Goal: Task Accomplishment & Management: Use online tool/utility

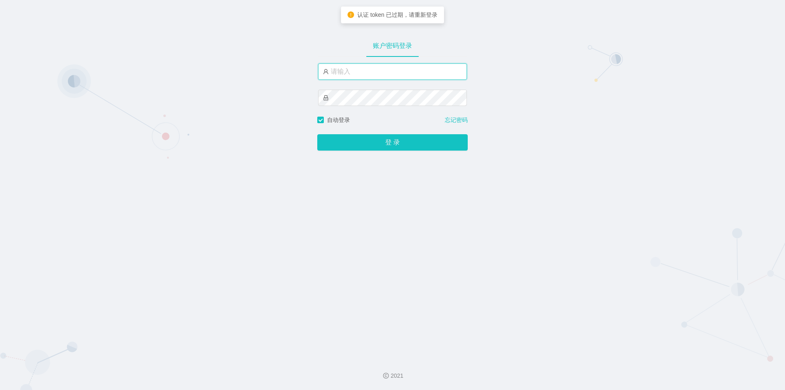
click at [397, 71] on input "text" at bounding box center [392, 71] width 149 height 16
type input "jishu"
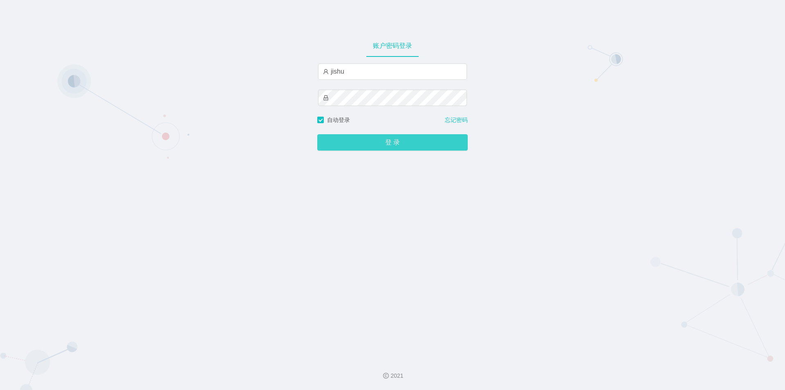
click at [387, 145] on button "登 录" at bounding box center [392, 142] width 150 height 16
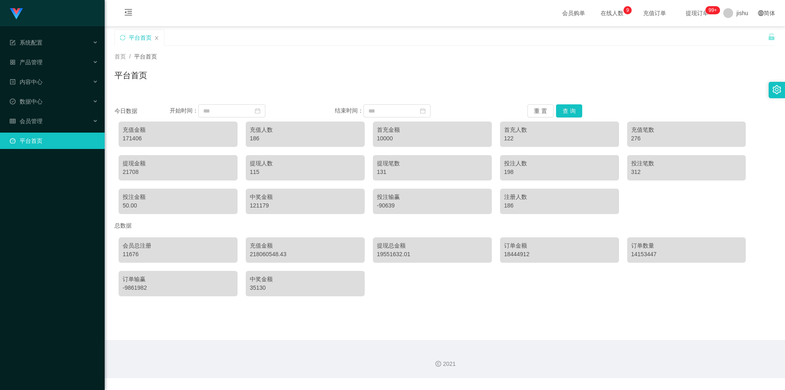
click at [311, 77] on div "平台首页" at bounding box center [444, 78] width 661 height 19
click at [47, 41] on div "系统配置" at bounding box center [52, 42] width 105 height 16
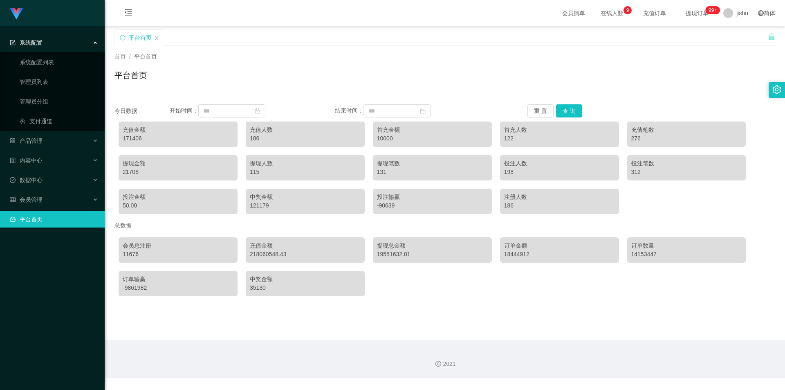
click at [60, 43] on div "系统配置" at bounding box center [52, 42] width 105 height 16
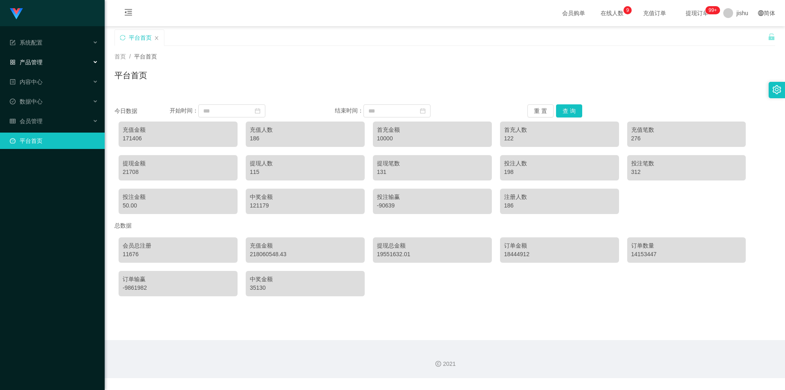
click at [49, 63] on div "产品管理" at bounding box center [52, 62] width 105 height 16
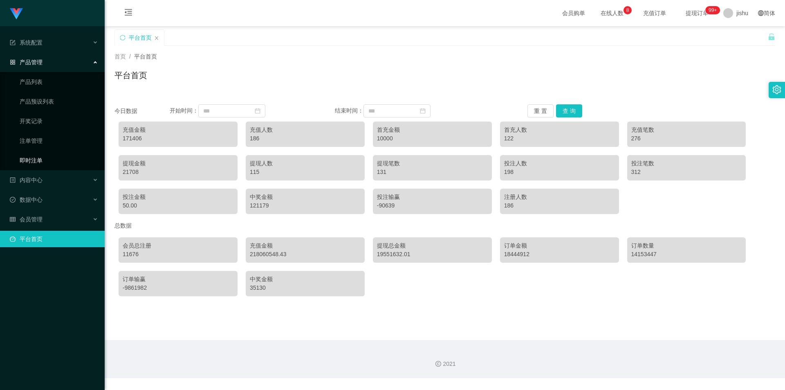
click at [41, 158] on link "即时注单" at bounding box center [59, 160] width 79 height 16
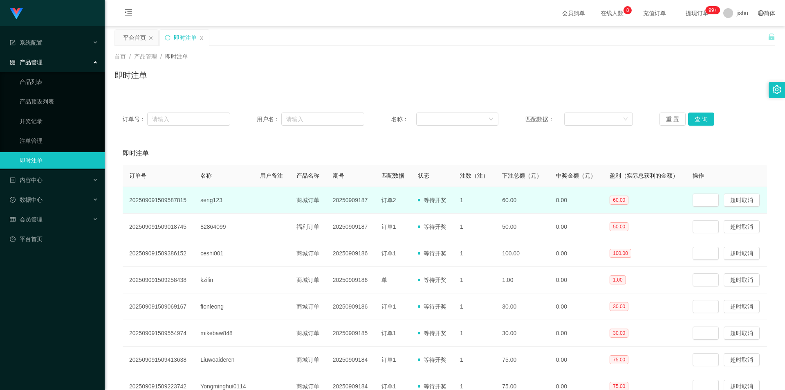
scroll to position [41, 0]
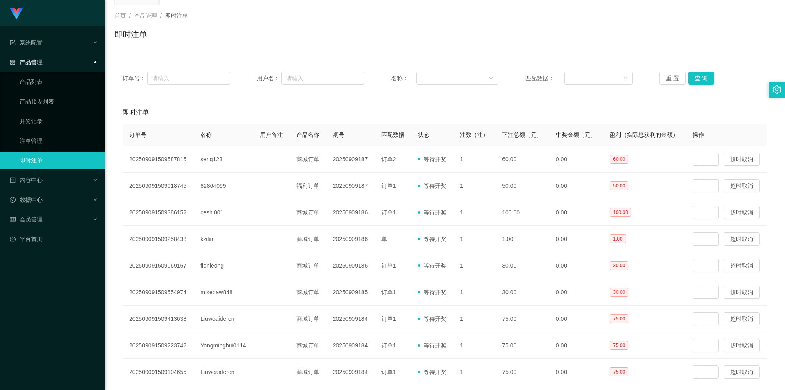
click at [320, 99] on div "订单号： 用户名： 名称： 匹配数据： 重 置 查 询 即时注单 订单号 名称 用户备注 产品名称 期号 匹配数据 状态 注数（注） 下注总额（元） 中奖金额…" at bounding box center [444, 250] width 661 height 375
click at [31, 143] on link "注单管理" at bounding box center [59, 140] width 79 height 16
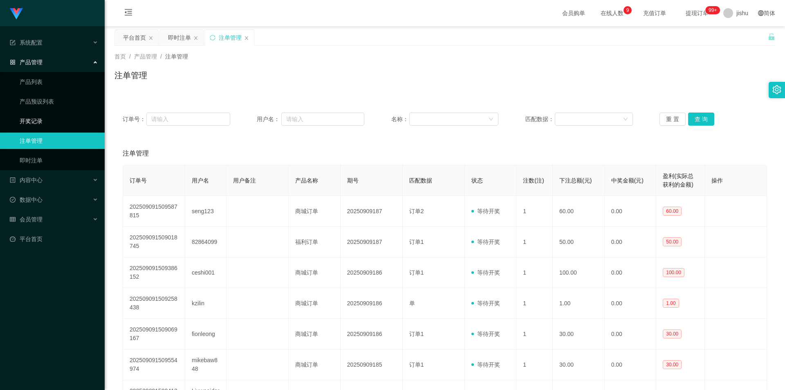
click at [39, 122] on link "开奖记录" at bounding box center [59, 121] width 79 height 16
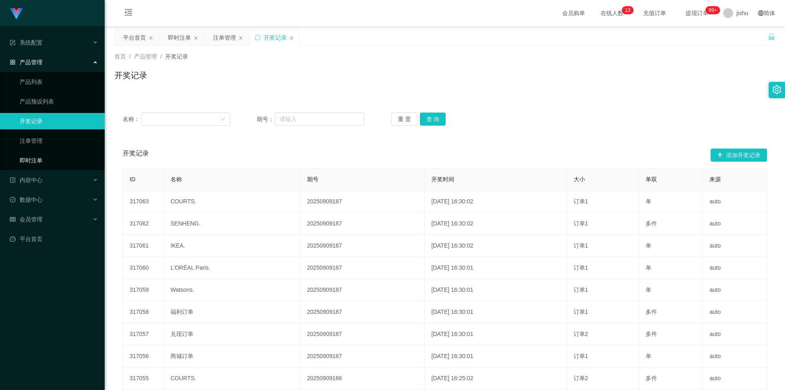
click at [43, 162] on link "即时注单" at bounding box center [59, 160] width 79 height 16
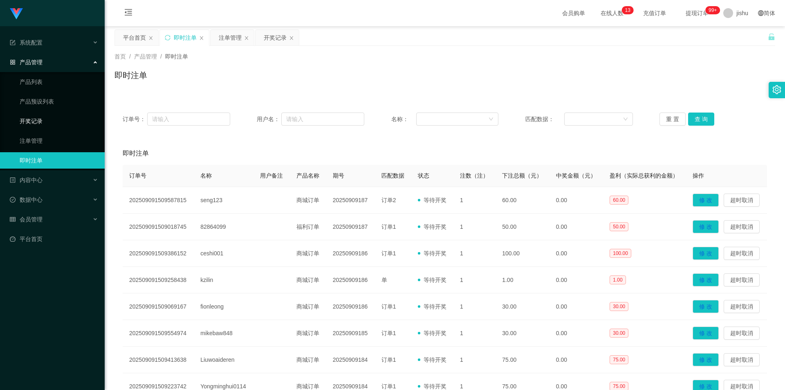
click at [39, 121] on link "开奖记录" at bounding box center [59, 121] width 79 height 16
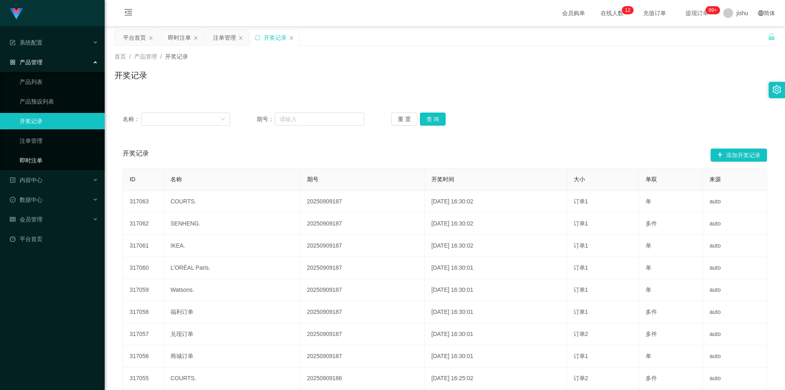
click at [43, 158] on link "即时注单" at bounding box center [59, 160] width 79 height 16
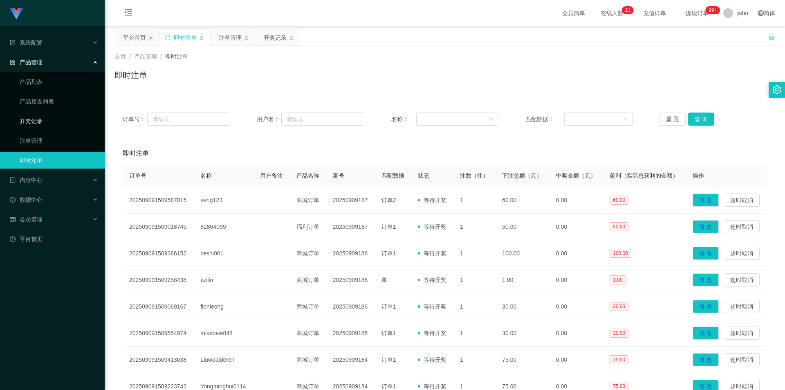
click at [47, 120] on link "开奖记录" at bounding box center [59, 121] width 79 height 16
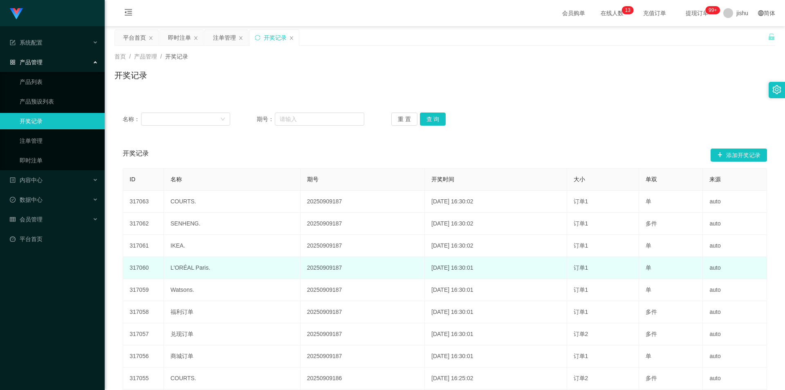
scroll to position [41, 0]
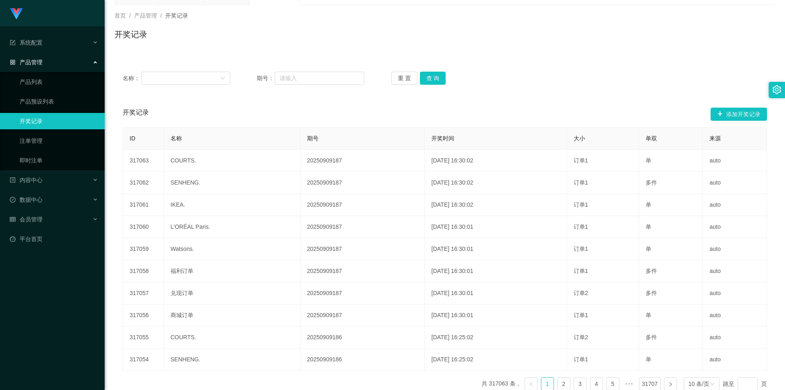
click at [343, 108] on div "开奖记录 添加开奖记录" at bounding box center [445, 114] width 644 height 26
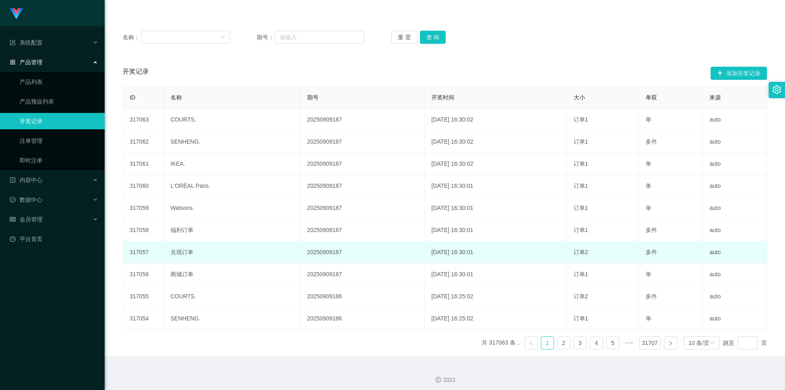
scroll to position [86, 0]
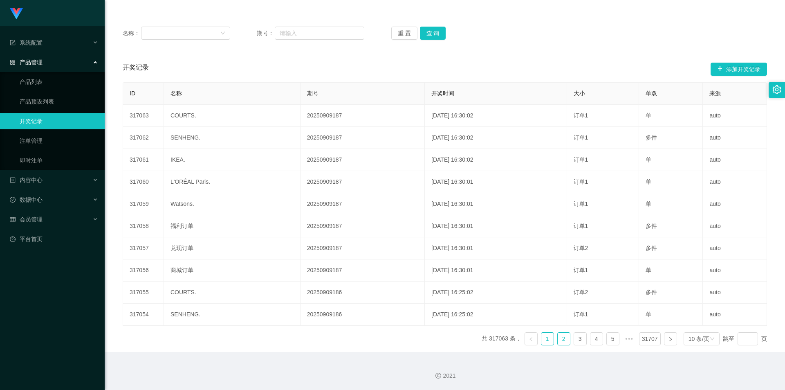
click at [561, 339] on link "2" at bounding box center [564, 338] width 12 height 12
click at [43, 161] on link "即时注单" at bounding box center [59, 160] width 79 height 16
